Goal: Task Accomplishment & Management: Use online tool/utility

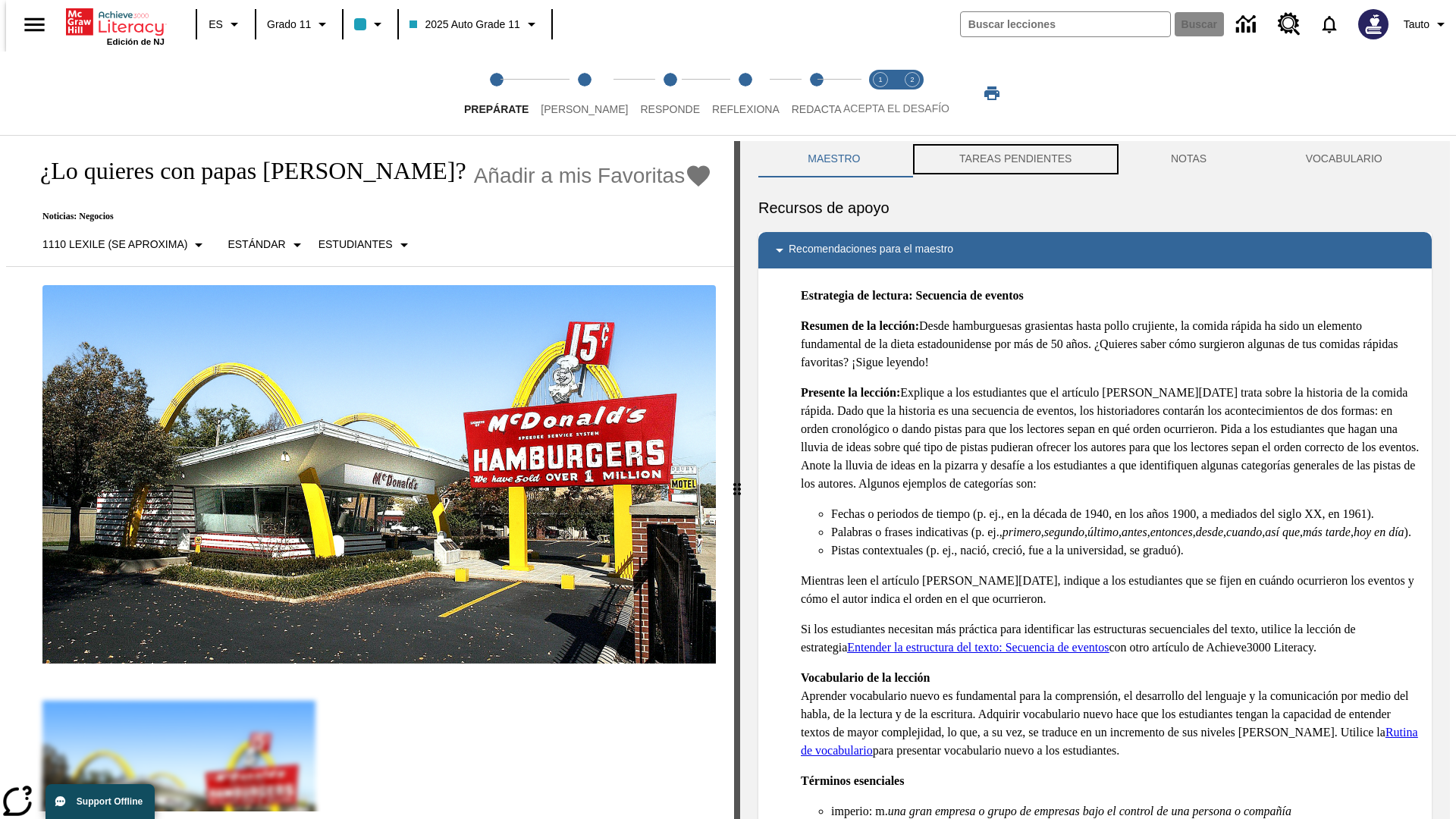
click at [1014, 159] on button "TAREAS PENDIENTES" at bounding box center [1016, 158] width 212 height 36
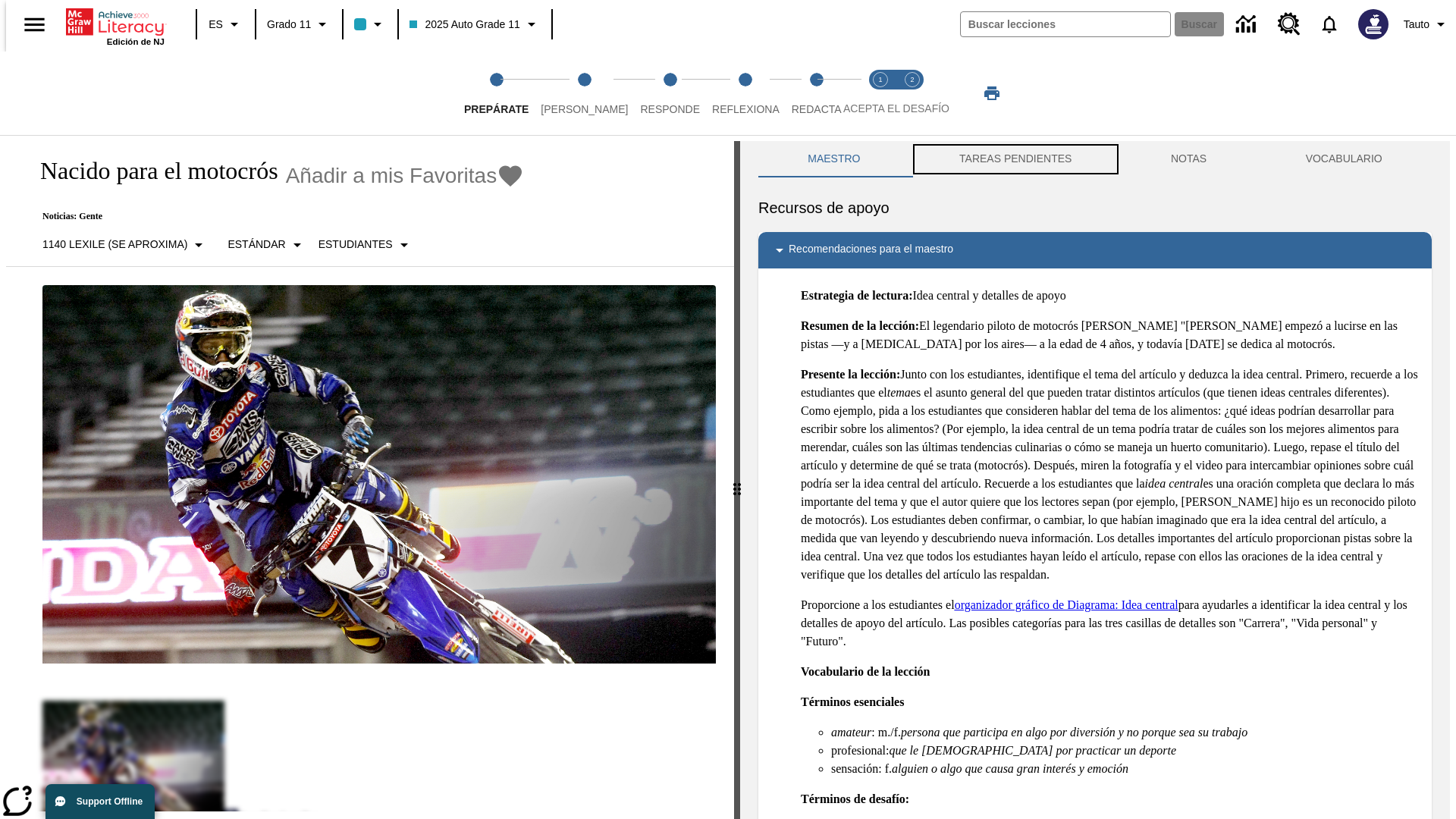
click at [1014, 159] on button "TAREAS PENDIENTES" at bounding box center [1016, 158] width 212 height 36
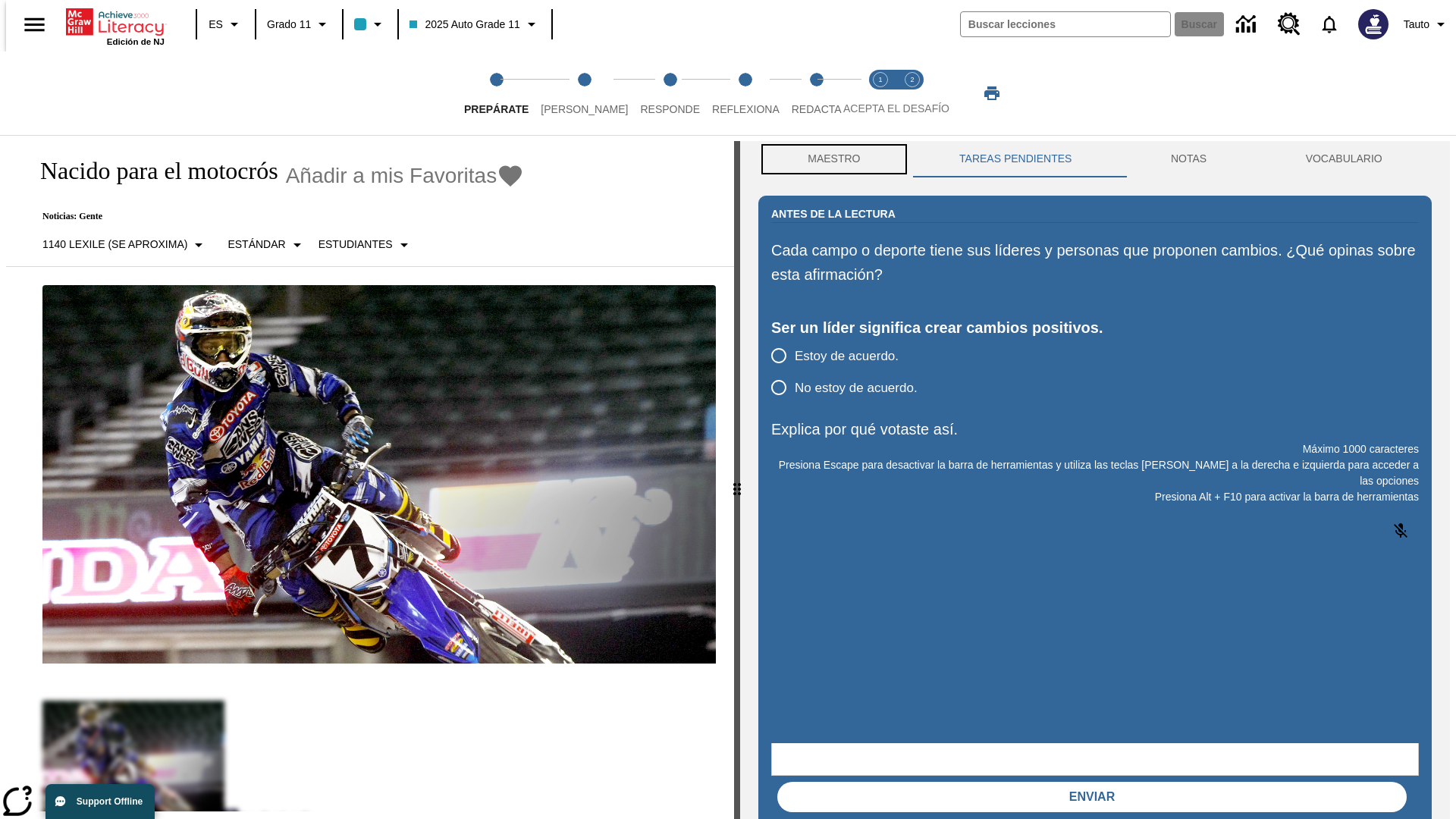
scroll to position [1, 0]
